Goal: Task Accomplishment & Management: Manage account settings

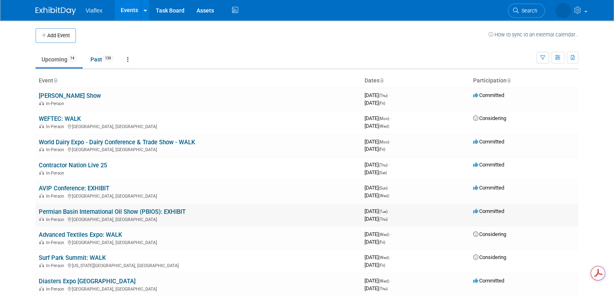
click at [98, 205] on td "Permian Basin International Oil Show (PBIOS): EXHIBIT In-Person [GEOGRAPHIC_DAT…" at bounding box center [199, 214] width 326 height 23
click at [107, 208] on link "Permian Basin International Oil Show (PBIOS): EXHIBIT" at bounding box center [112, 211] width 147 height 7
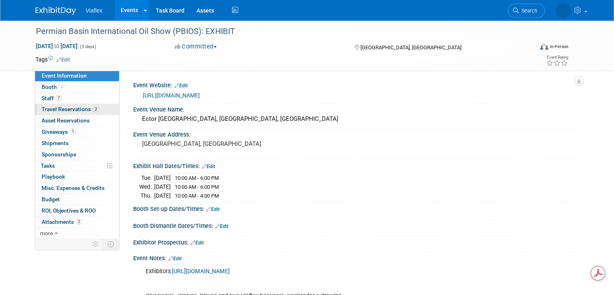
click at [45, 105] on link "2 Travel Reservations 2" at bounding box center [77, 109] width 84 height 11
